Goal: Information Seeking & Learning: Learn about a topic

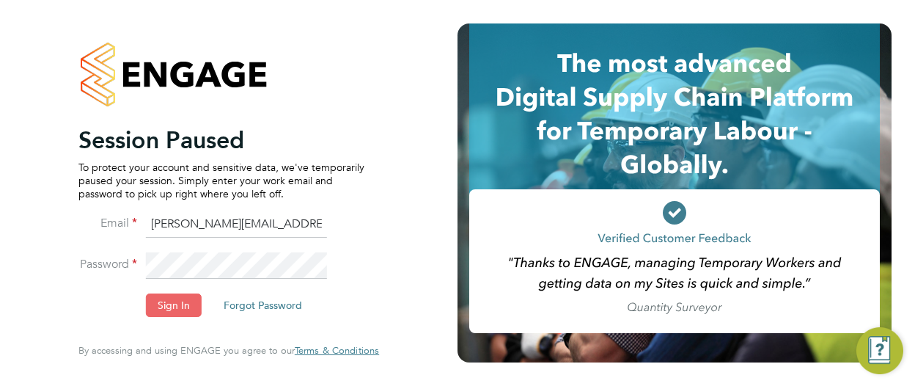
click at [183, 306] on button "Sign In" at bounding box center [174, 304] width 56 height 23
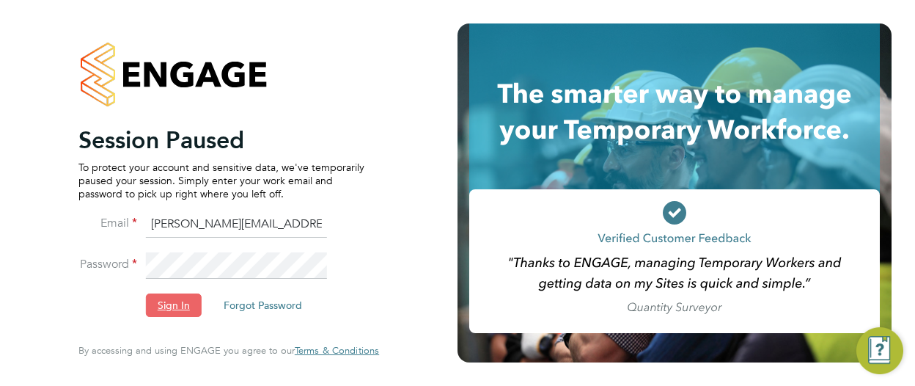
click at [177, 312] on button "Sign In" at bounding box center [174, 304] width 56 height 23
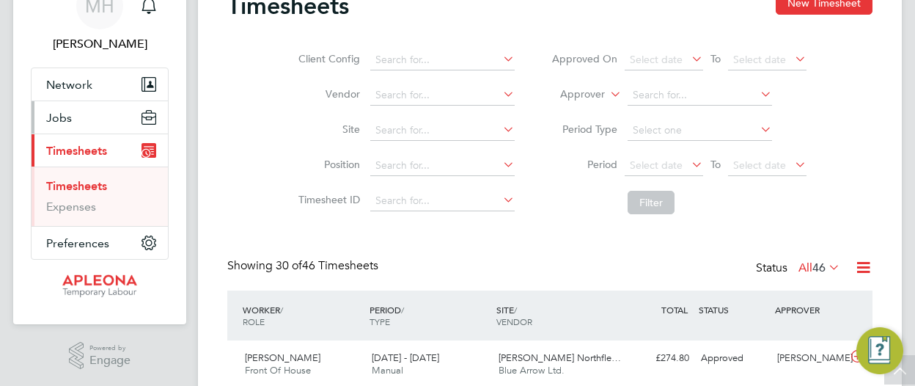
click at [67, 117] on span "Jobs" at bounding box center [59, 118] width 26 height 14
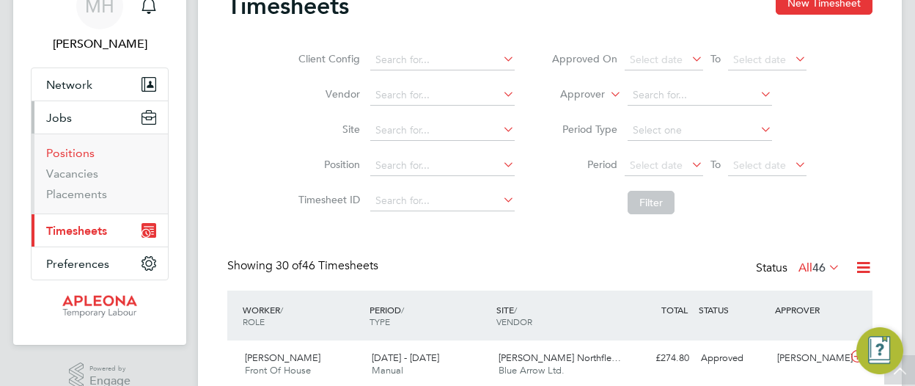
click at [76, 150] on link "Positions" at bounding box center [70, 153] width 48 height 14
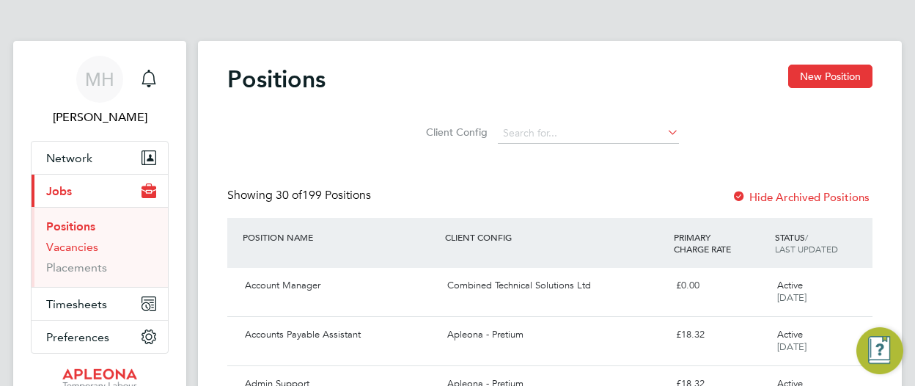
click at [82, 246] on link "Vacancies" at bounding box center [72, 247] width 52 height 14
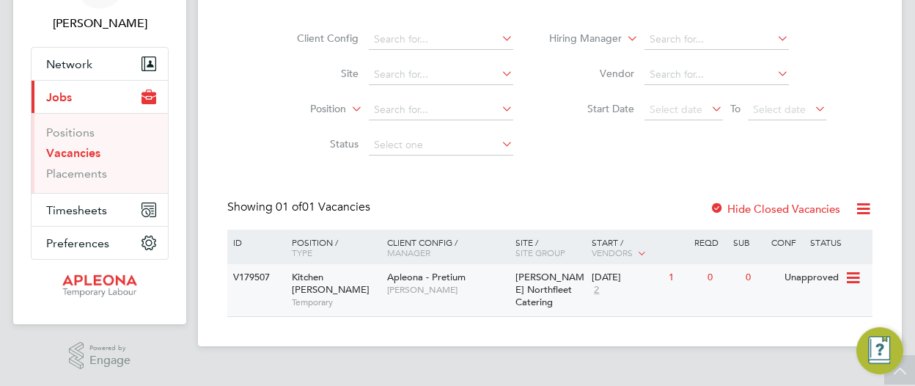
click at [849, 276] on icon at bounding box center [852, 278] width 15 height 18
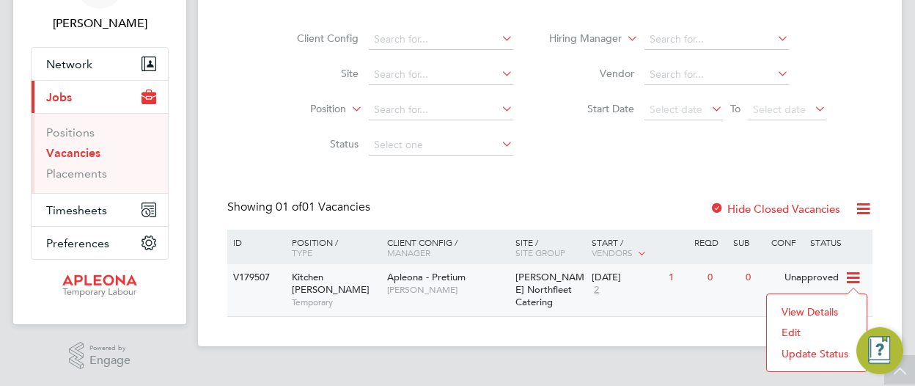
click at [812, 312] on li "View Details" at bounding box center [816, 311] width 85 height 21
